Goal: Task Accomplishment & Management: Manage account settings

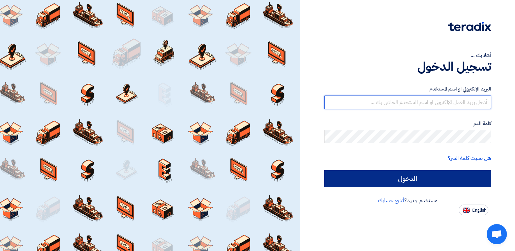
type input "[EMAIL_ADDRESS][DOMAIN_NAME]"
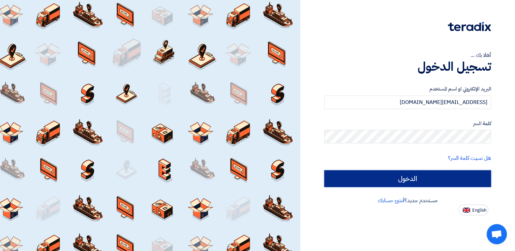
click at [365, 176] on input "الدخول" at bounding box center [407, 179] width 167 height 17
type input "Sign in"
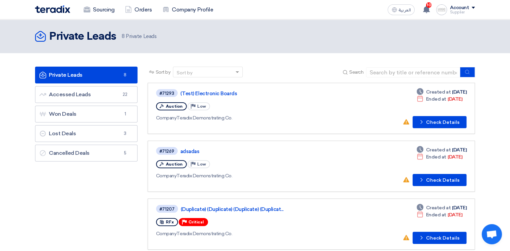
click at [464, 12] on div "Supplier" at bounding box center [462, 12] width 25 height 4
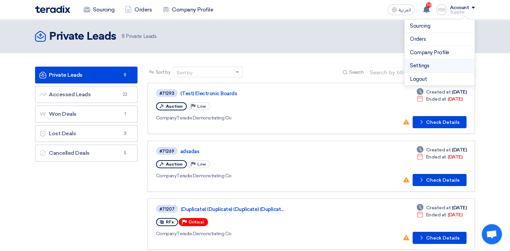
click at [440, 65] on link "Settings" at bounding box center [439, 66] width 59 height 8
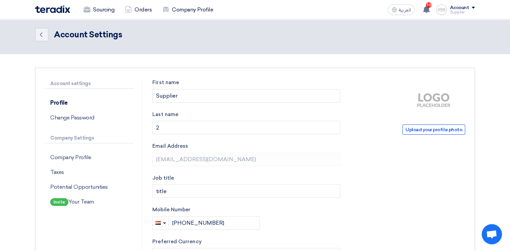
scroll to position [34, 0]
